Goal: Check status

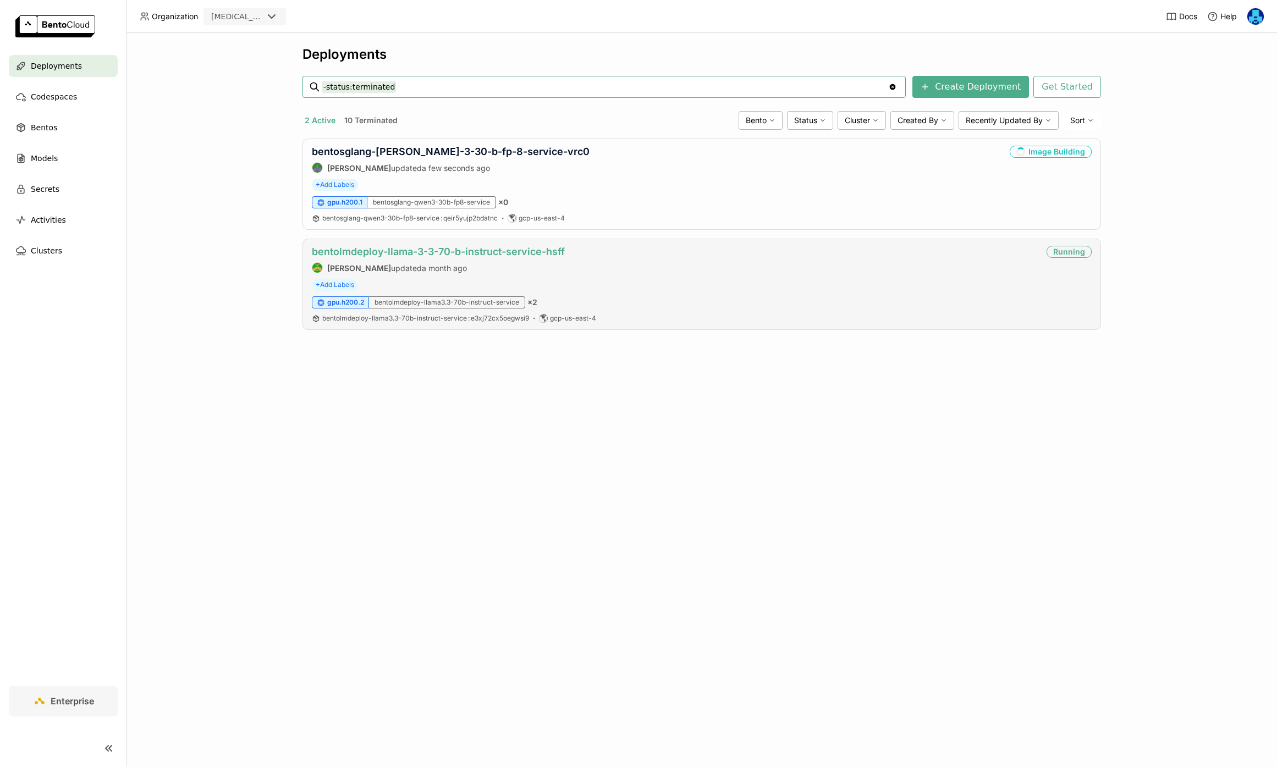
click at [428, 246] on link "bentolmdeploy-llama-3-3-70-b-instruct-service-hsff" at bounding box center [438, 252] width 253 height 12
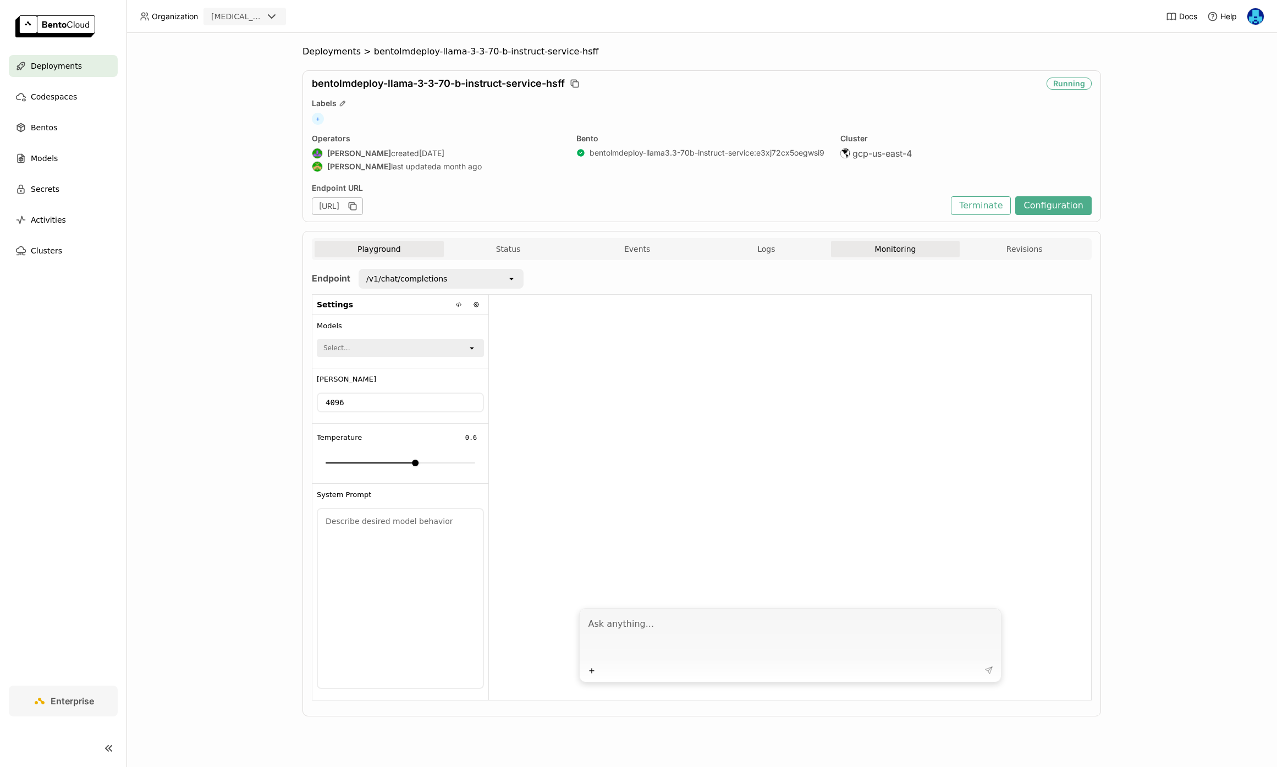
click at [903, 241] on button "Monitoring" at bounding box center [895, 249] width 129 height 16
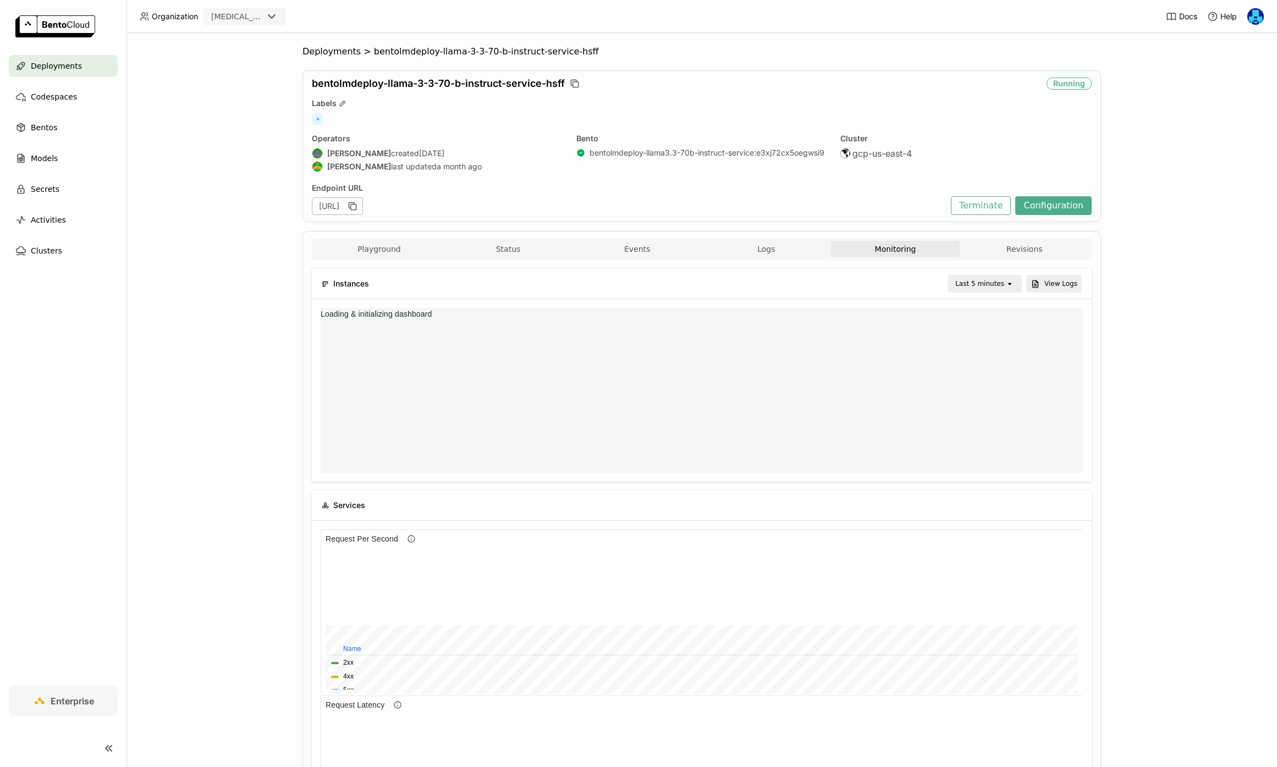
scroll to position [165, 762]
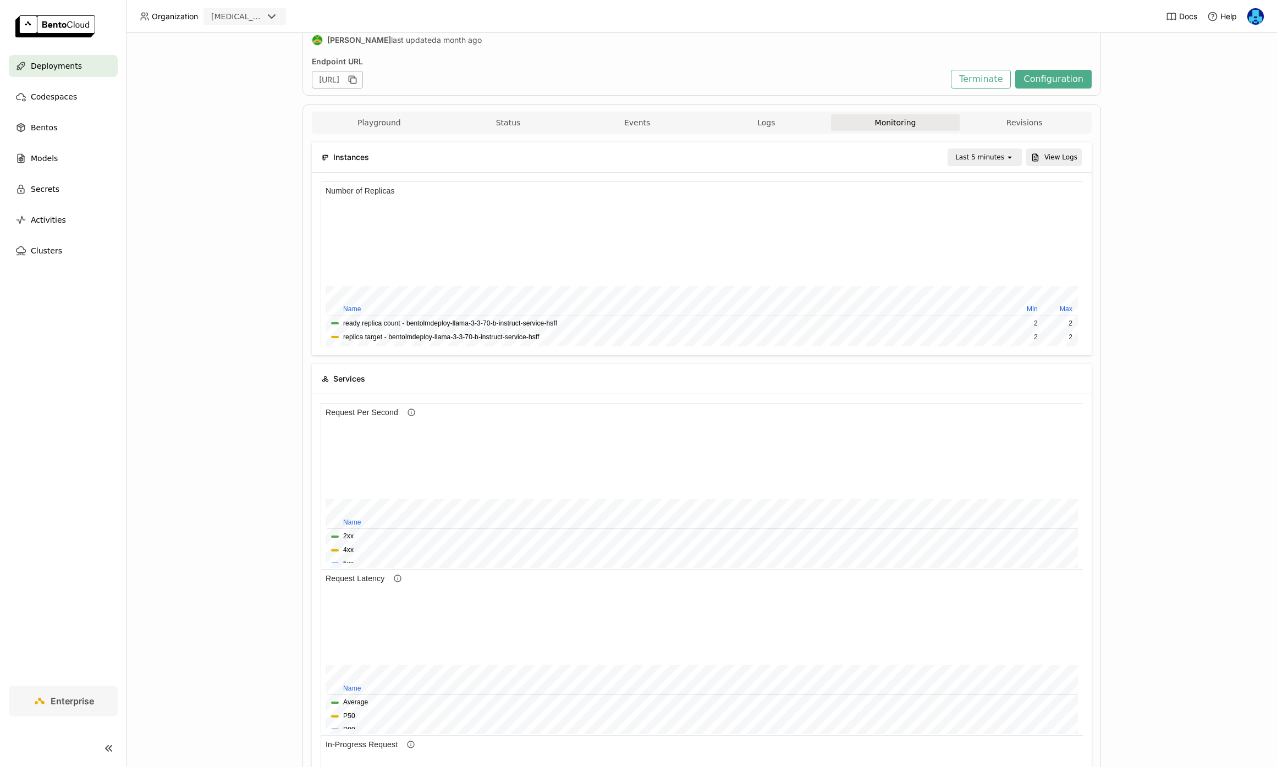
click at [999, 158] on div "Last 5 minutes" at bounding box center [979, 157] width 49 height 11
click at [986, 261] on div "Last 6 hours" at bounding box center [986, 261] width 53 height 11
